Goal: Task Accomplishment & Management: Complete application form

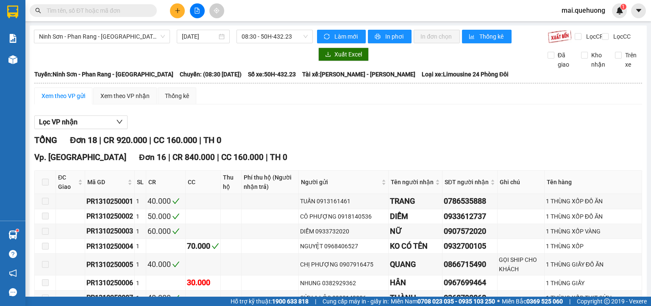
scroll to position [363, 0]
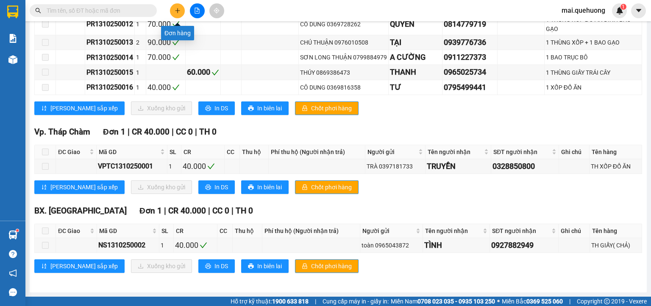
click at [178, 10] on icon "plus" at bounding box center [178, 11] width 6 height 6
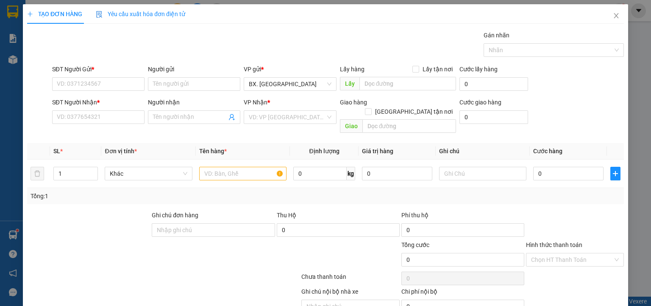
click at [178, 11] on span "Yêu cầu xuất hóa đơn điện tử" at bounding box center [140, 14] width 89 height 7
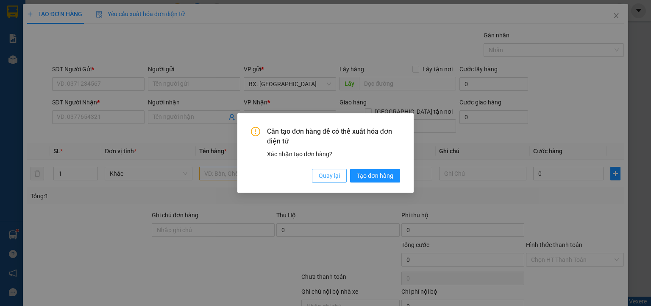
click at [336, 178] on span "Quay lại" at bounding box center [329, 175] width 21 height 9
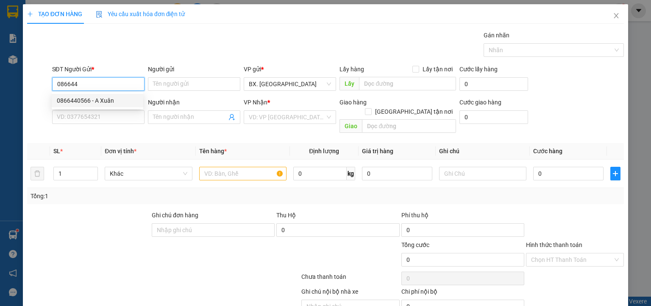
click at [81, 100] on div "0866440566 - A Xuân" at bounding box center [97, 100] width 81 height 9
type input "0866440566"
type input "A Xuân"
type input "0385916241"
type input "Trung"
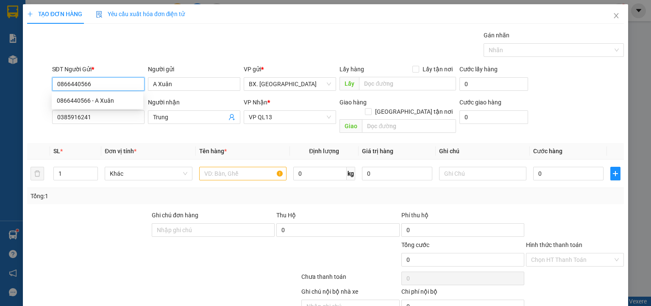
type input "50.000"
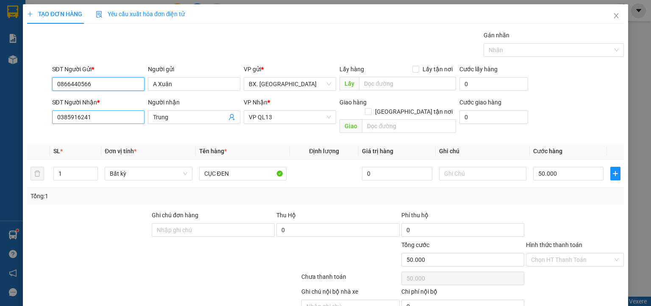
type input "0866440566"
click at [119, 115] on input "0385916241" at bounding box center [98, 117] width 92 height 14
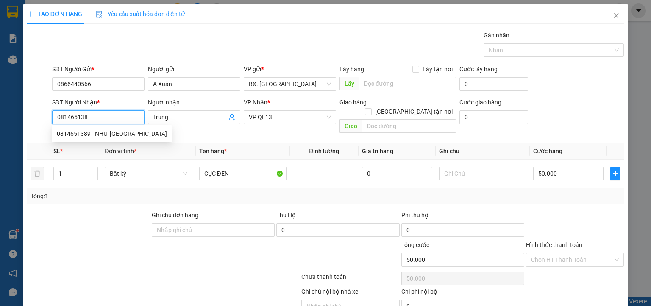
type input "0814651389"
click at [106, 133] on div "0814651389 - NHƯ [GEOGRAPHIC_DATA]" at bounding box center [112, 133] width 110 height 9
type input "NHƯ Ý"
type input "60.000"
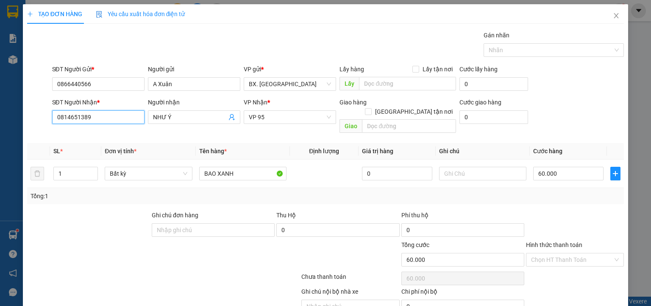
type input "0814651389"
click at [275, 128] on div "Transit Pickup Surcharge Ids Transit Deliver Surcharge Ids Transit Deliver Surc…" at bounding box center [325, 182] width 597 height 302
click at [241, 167] on input "BAO XANH" at bounding box center [242, 174] width 87 height 14
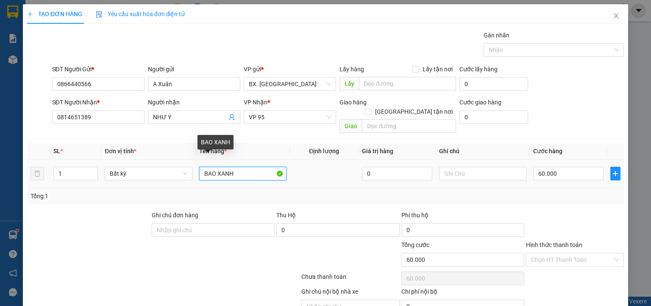
click at [241, 167] on input "BAO XANH" at bounding box center [242, 174] width 87 height 14
type input "CỤC [DEMOGRAPHIC_DATA]"
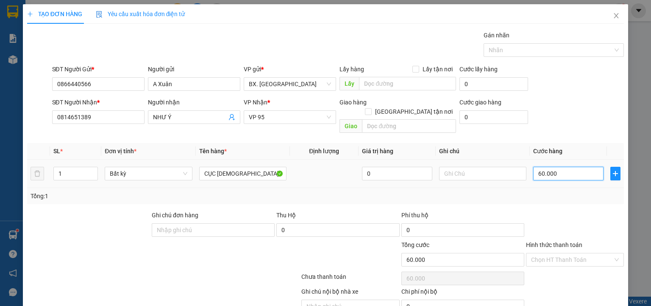
click at [562, 167] on input "60.000" at bounding box center [568, 174] width 70 height 14
type input "4"
type input "40"
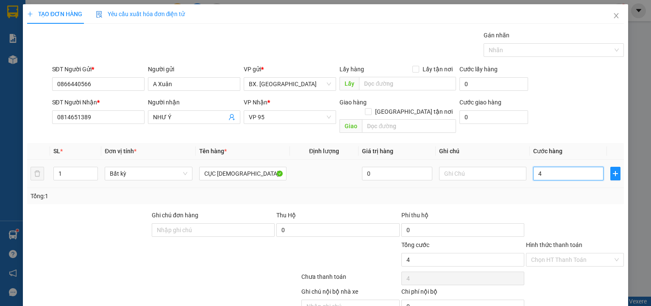
type input "40"
type input "40.000"
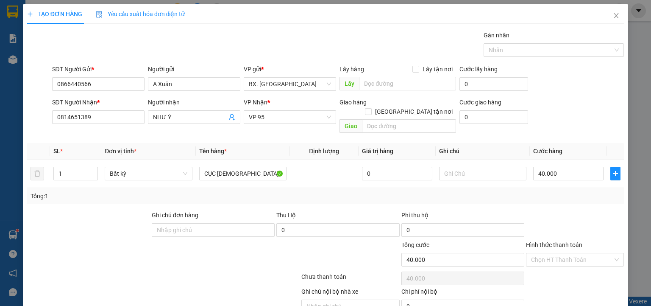
click at [565, 121] on div "SĐT Người Nhận * 0814651389 Người nhận NHƯ Ý VP Nhận * VP 95 Giao hàng Giao tận…" at bounding box center [338, 116] width 576 height 39
click at [567, 253] on input "Hình thức thanh toán" at bounding box center [572, 259] width 82 height 13
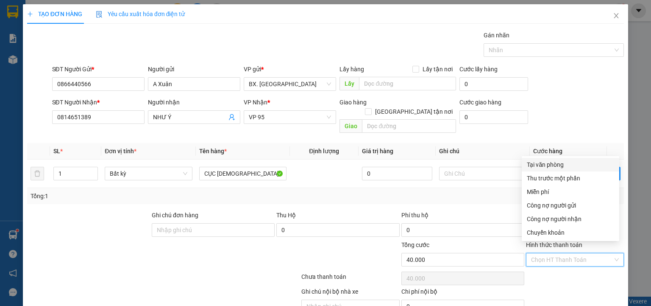
click at [578, 165] on div "Tại văn phòng" at bounding box center [570, 164] width 87 height 9
type input "0"
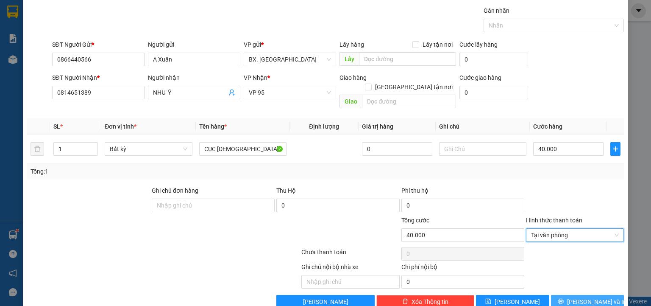
scroll to position [33, 0]
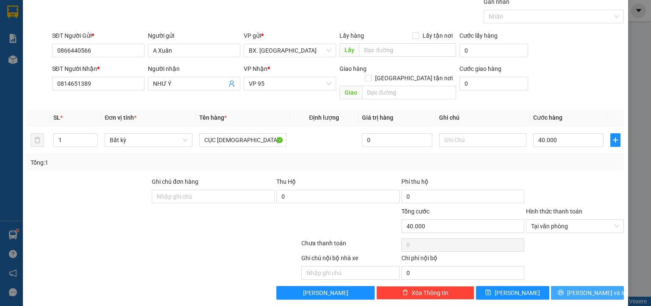
click at [573, 286] on button "[PERSON_NAME] và In" at bounding box center [587, 293] width 73 height 14
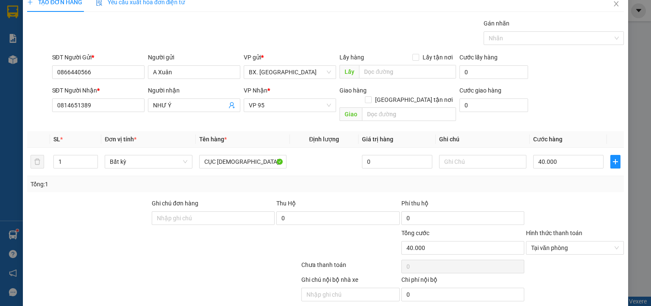
scroll to position [0, 0]
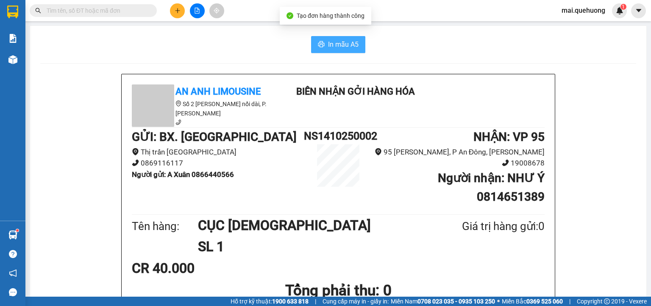
click at [334, 43] on span "In mẫu A5" at bounding box center [343, 44] width 31 height 11
